Goal: Information Seeking & Learning: Learn about a topic

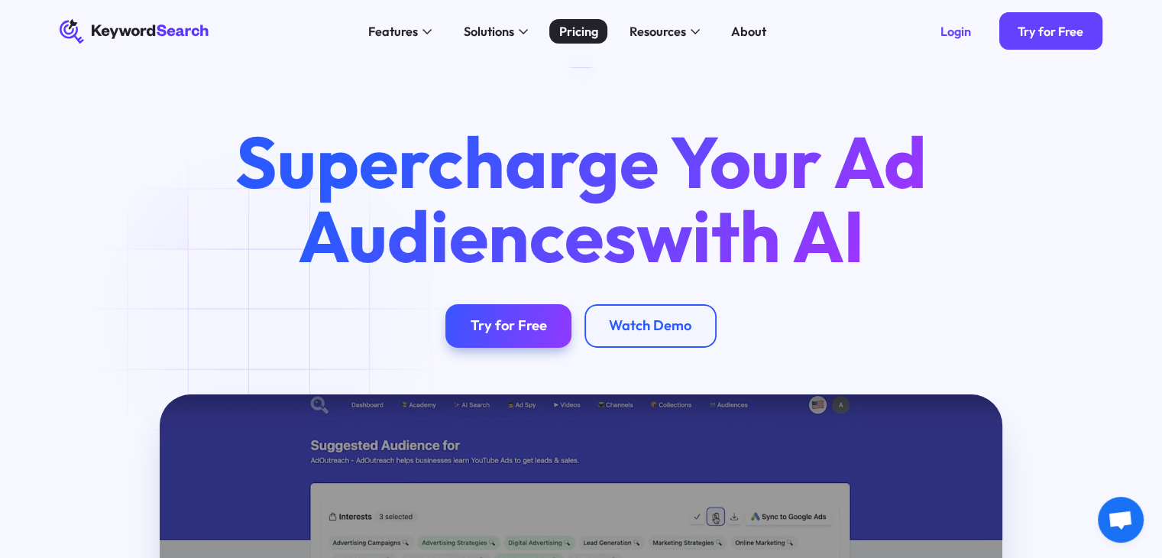
click at [573, 29] on div "Pricing" at bounding box center [578, 31] width 39 height 19
